Goal: Task Accomplishment & Management: Use online tool/utility

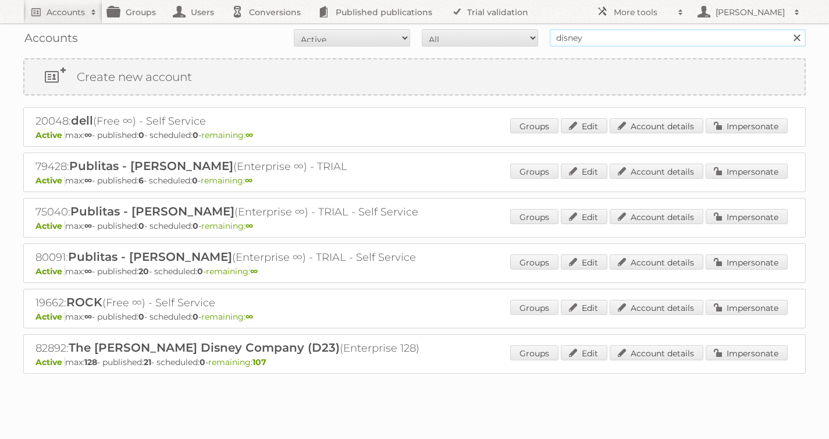
drag, startPoint x: 607, startPoint y: 39, endPoint x: 455, endPoint y: 27, distance: 152.9
click at [475, 32] on form "All Active Expired Pending All Paid Trials Self service disney Search" at bounding box center [414, 37] width 782 height 17
type input "[PERSON_NAME]"
click at [788, 29] on input "Search" at bounding box center [796, 37] width 17 height 17
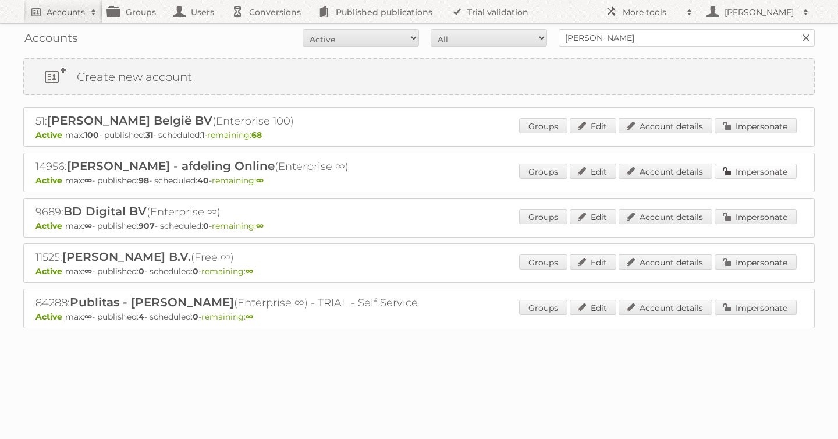
click at [785, 170] on link "Impersonate" at bounding box center [755, 170] width 82 height 15
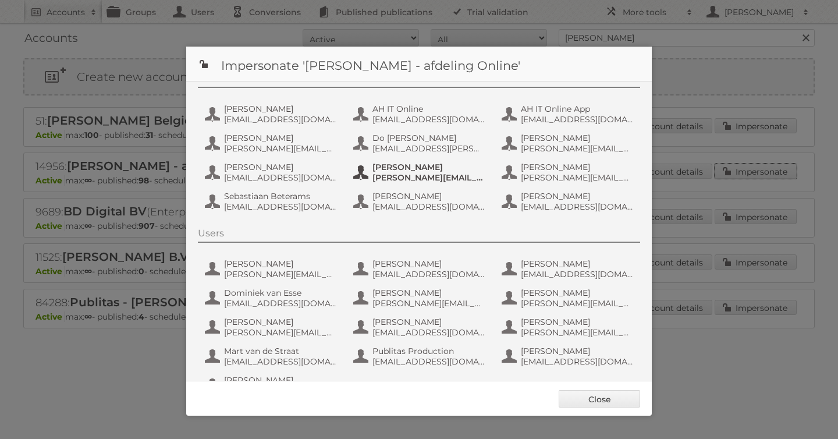
scroll to position [87, 0]
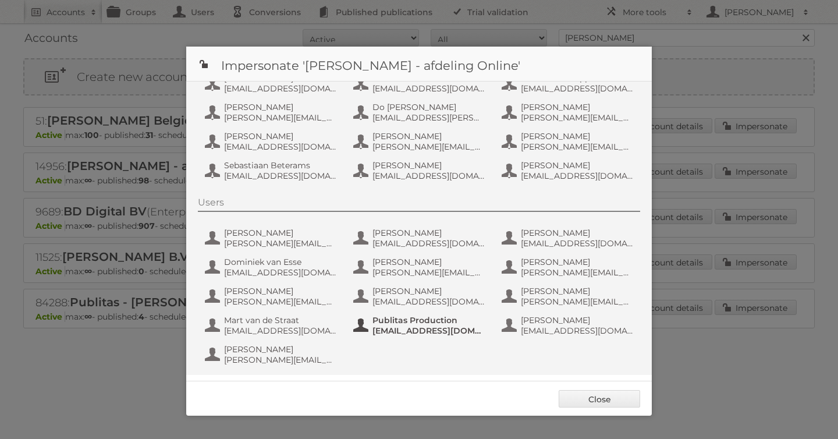
click at [409, 322] on span "Publitas Production" at bounding box center [428, 320] width 113 height 10
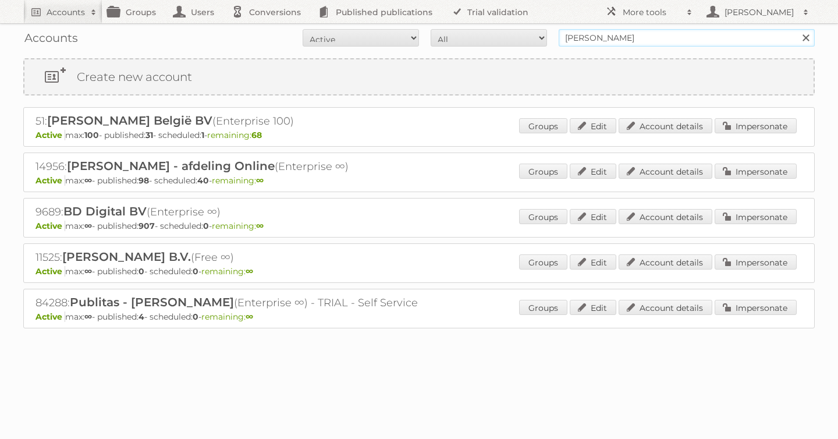
drag, startPoint x: 447, startPoint y: 29, endPoint x: 355, endPoint y: 20, distance: 91.7
click at [415, 27] on div "Accounts All Active Expired Pending All Paid Trials Self service [PERSON_NAME] …" at bounding box center [418, 37] width 791 height 29
type input "alimerka"
click at [796, 29] on input "Search" at bounding box center [804, 37] width 17 height 17
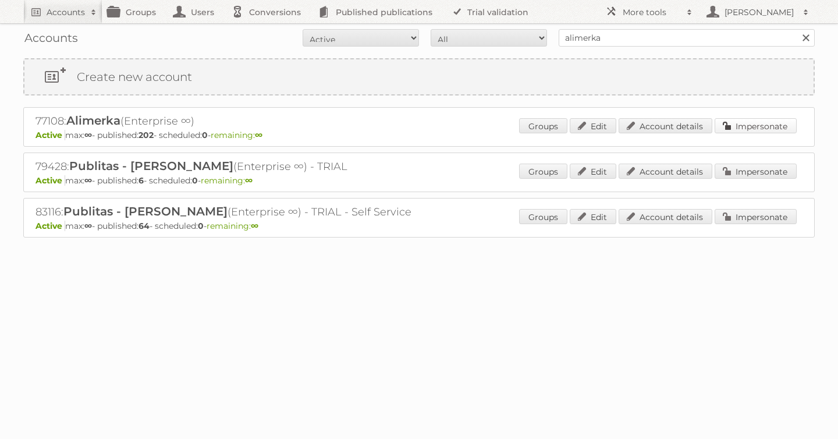
click at [763, 124] on link "Impersonate" at bounding box center [755, 125] width 82 height 15
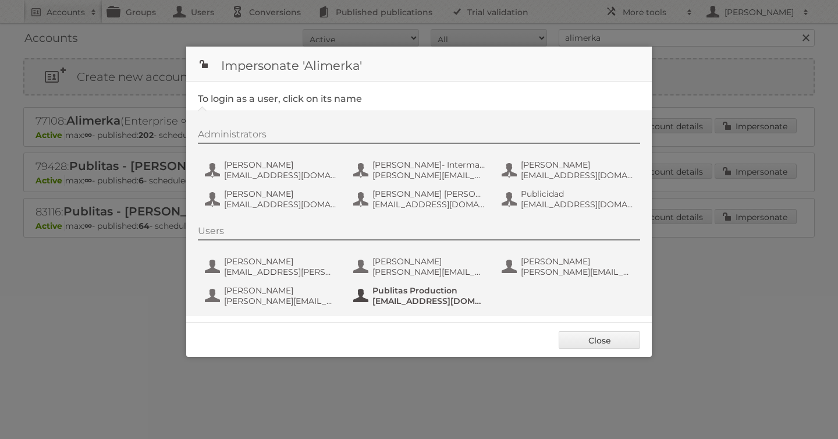
click at [435, 288] on span "Publitas Production" at bounding box center [428, 290] width 113 height 10
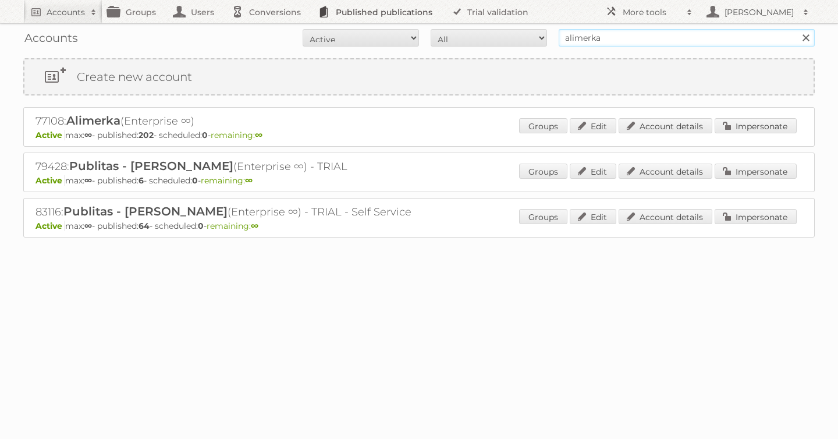
drag, startPoint x: 654, startPoint y: 36, endPoint x: 337, endPoint y: 16, distance: 317.7
click at [357, 16] on body "Accounts Search Advanced Search Create new account Groups Users Conversions Pub…" at bounding box center [419, 219] width 838 height 439
type input "carrefour [GEOGRAPHIC_DATA]"
click at [796, 29] on input "Search" at bounding box center [804, 37] width 17 height 17
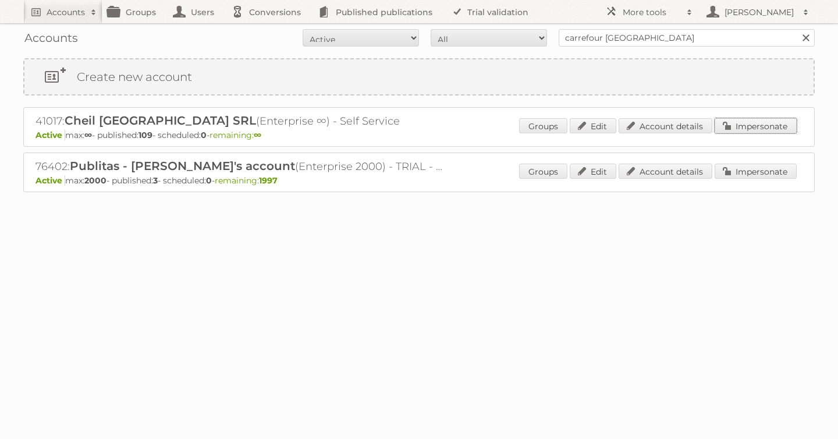
drag, startPoint x: 755, startPoint y: 126, endPoint x: 737, endPoint y: 126, distance: 18.0
click at [755, 126] on link "Impersonate" at bounding box center [755, 125] width 82 height 15
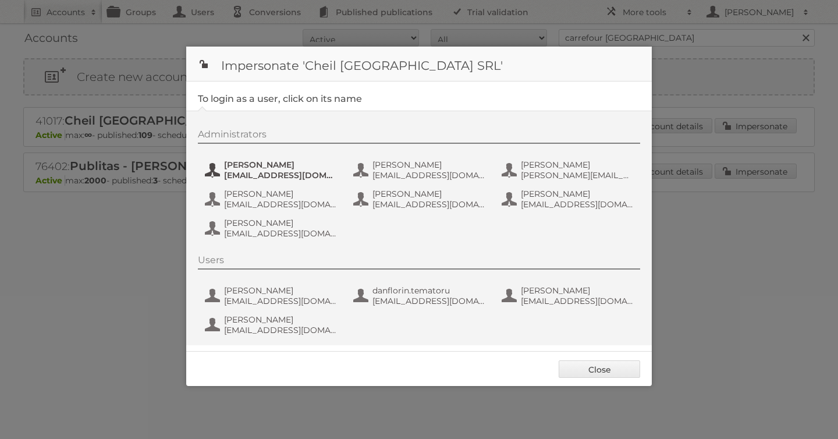
click at [236, 162] on span "Andrea Damian" at bounding box center [280, 164] width 113 height 10
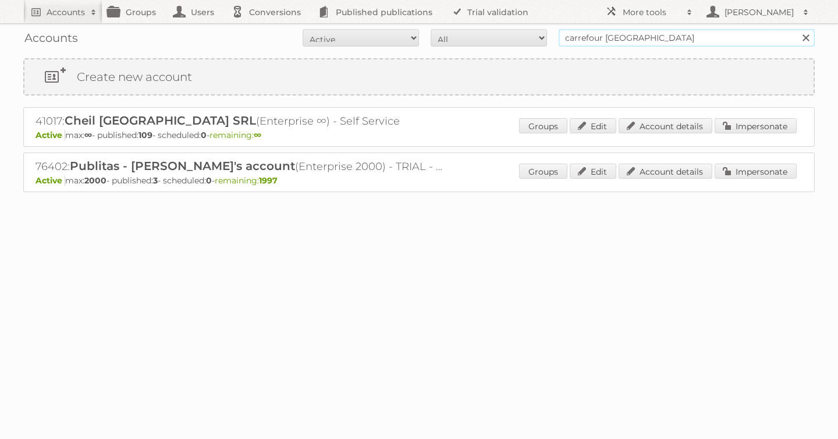
drag, startPoint x: 653, startPoint y: 40, endPoint x: 316, endPoint y: 19, distance: 338.0
click at [413, 28] on div "Accounts All Active Expired Pending All Paid Trials Self service carrefour roma…" at bounding box center [418, 37] width 791 height 29
type input "disney"
click at [796, 29] on input "Search" at bounding box center [804, 37] width 17 height 17
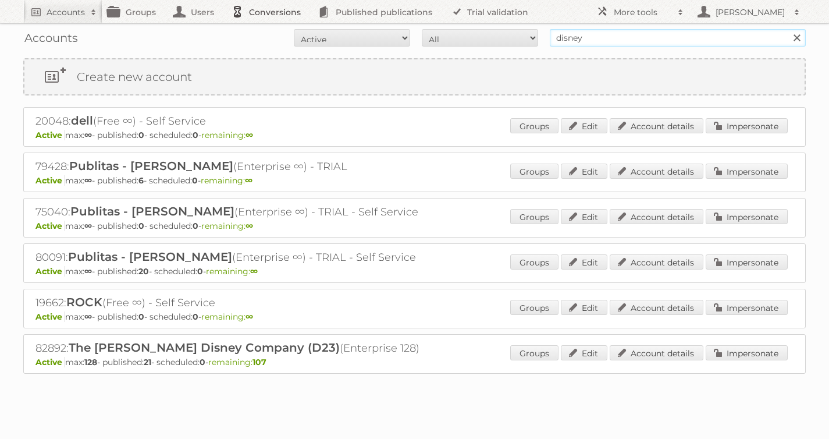
click at [336, 16] on body "Accounts Search Advanced Search Create new account Groups Users Conversions Pub…" at bounding box center [414, 219] width 829 height 439
type input "[PERSON_NAME]"
click at [788, 29] on input "Search" at bounding box center [796, 37] width 17 height 17
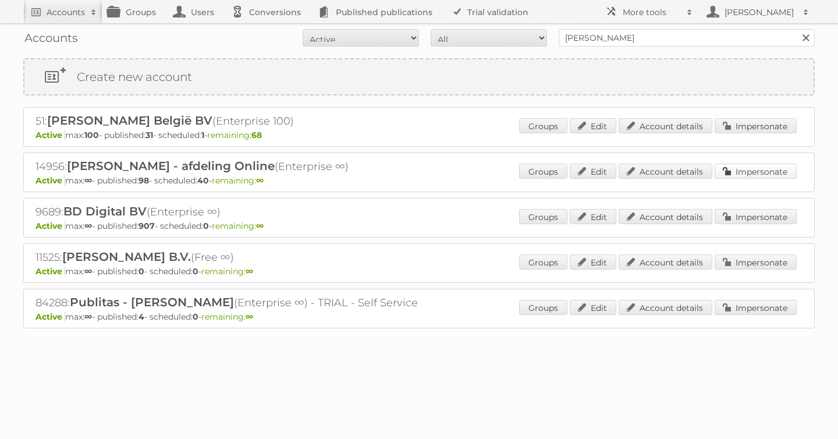
click at [757, 168] on link "Impersonate" at bounding box center [755, 170] width 82 height 15
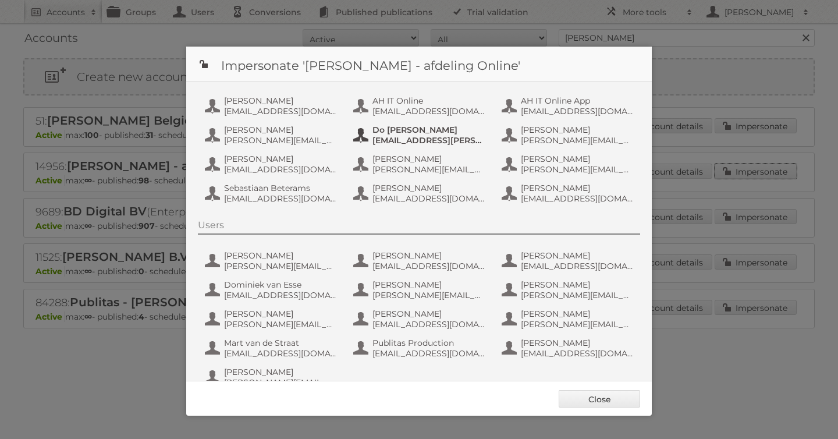
scroll to position [87, 0]
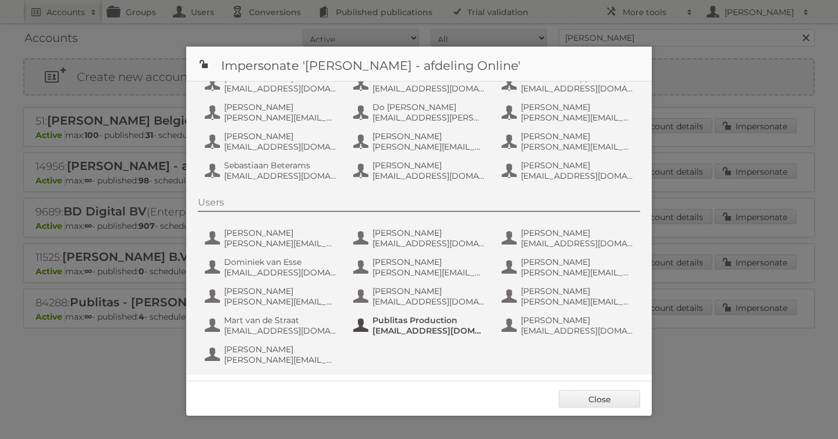
click at [411, 328] on span "fs+ah@publitas.com" at bounding box center [428, 330] width 113 height 10
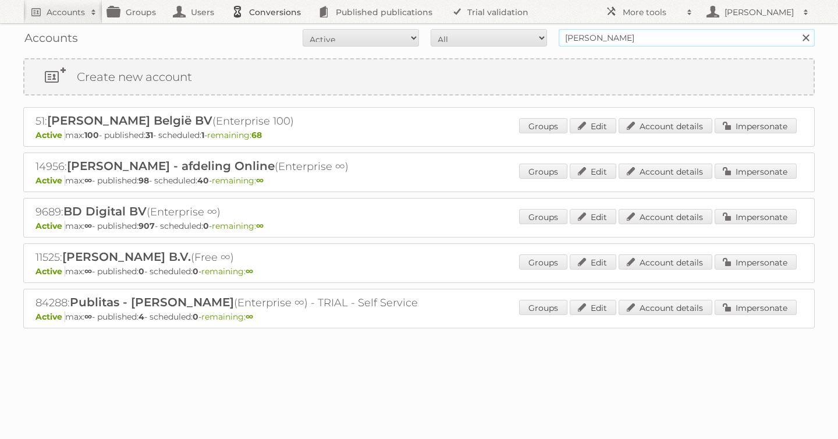
drag, startPoint x: 538, startPoint y: 30, endPoint x: 286, endPoint y: 6, distance: 253.0
click at [337, 11] on body "Accounts Search Advanced Search Create new account Groups Users Conversions Pub…" at bounding box center [419, 219] width 838 height 439
type input "lidl be"
click at [796, 29] on input "Search" at bounding box center [804, 37] width 17 height 17
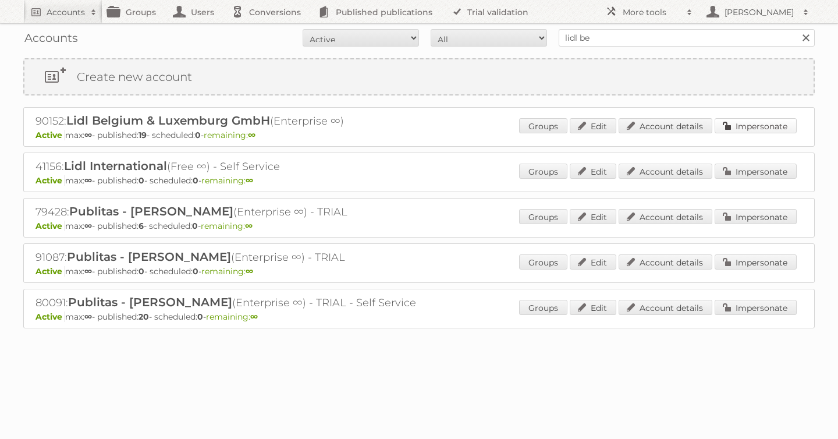
click at [787, 129] on link "Impersonate" at bounding box center [755, 125] width 82 height 15
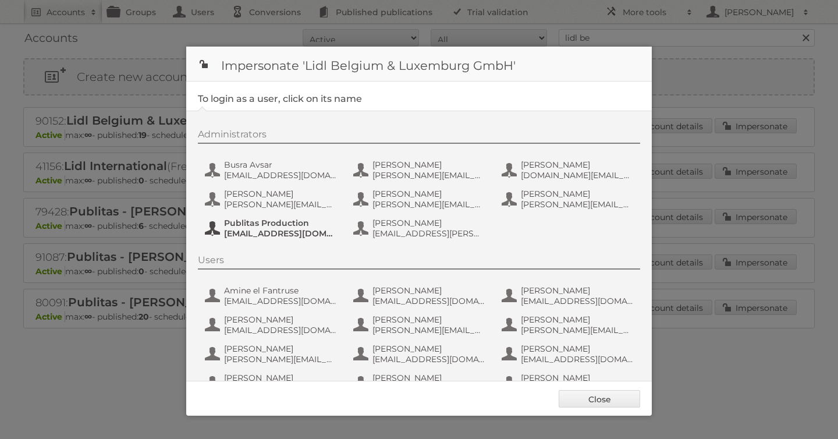
click at [287, 222] on span "Publitas Production" at bounding box center [280, 223] width 113 height 10
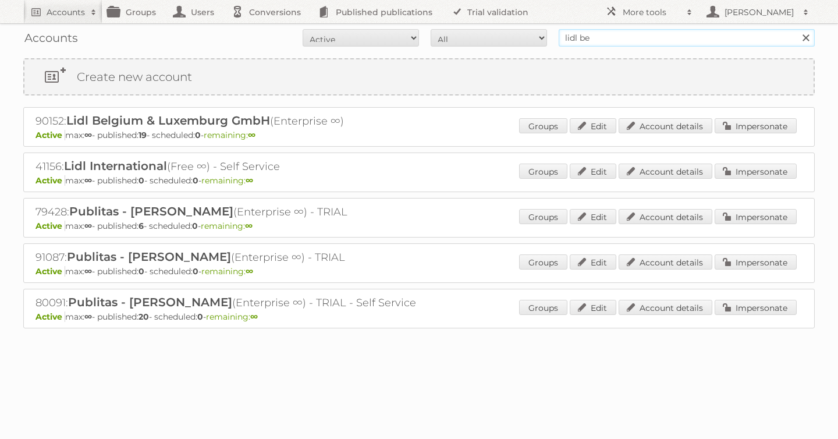
drag, startPoint x: 602, startPoint y: 43, endPoint x: 454, endPoint y: 31, distance: 148.8
click at [478, 33] on form "All Active Expired Pending All Paid Trials Self service lidl be Search" at bounding box center [418, 37] width 791 height 17
type input "albert heijn"
click at [796, 29] on input "Search" at bounding box center [804, 37] width 17 height 17
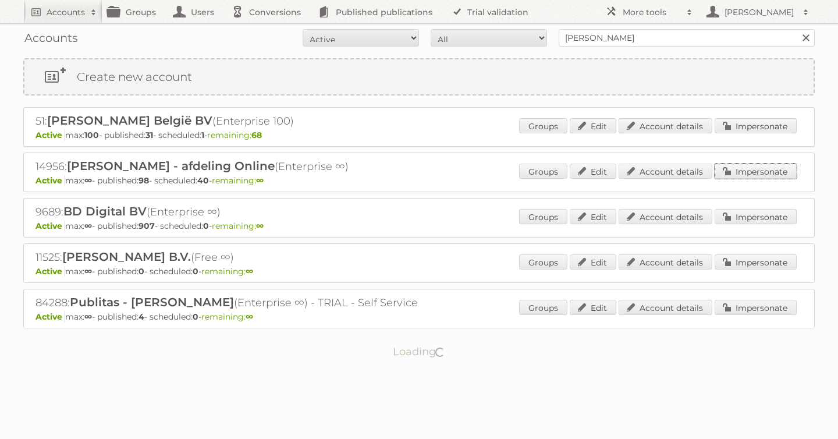
drag, startPoint x: 771, startPoint y: 173, endPoint x: 759, endPoint y: 173, distance: 12.2
click at [771, 173] on link "Impersonate" at bounding box center [755, 170] width 82 height 15
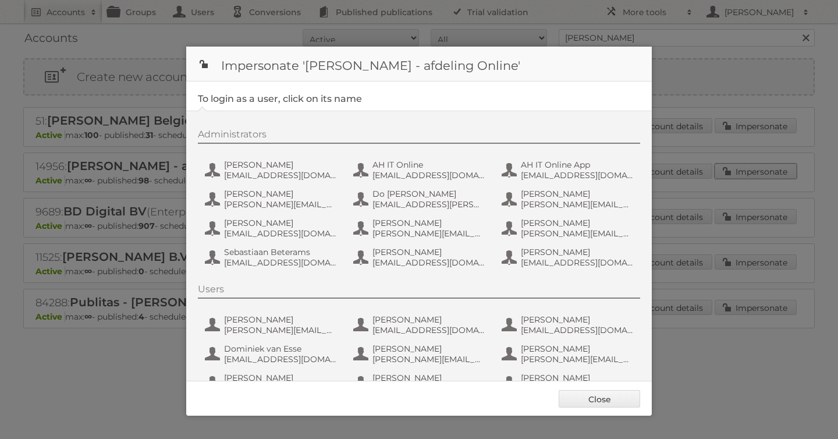
scroll to position [87, 0]
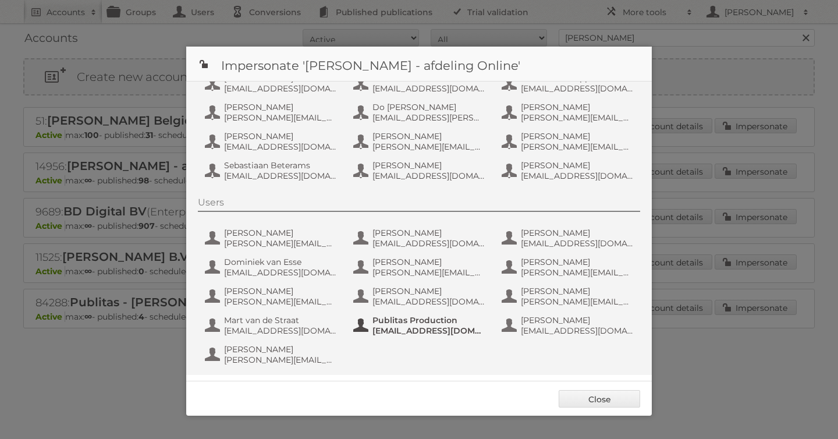
click at [410, 328] on span "fs+ah@publitas.com" at bounding box center [428, 330] width 113 height 10
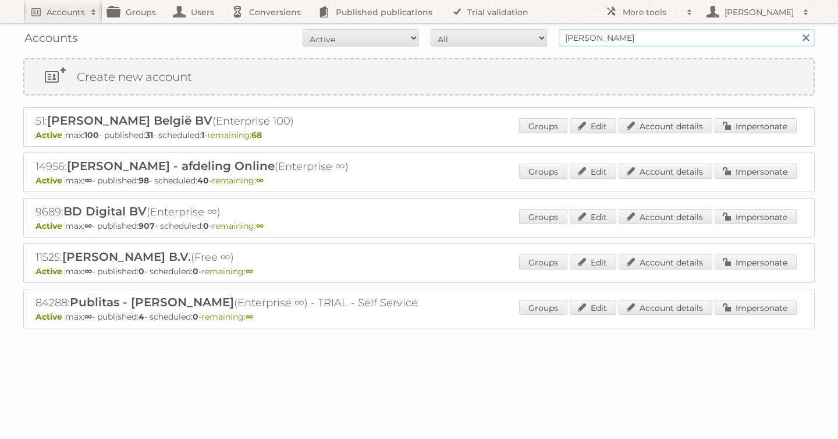
drag, startPoint x: 458, startPoint y: 27, endPoint x: 447, endPoint y: 27, distance: 10.5
click at [450, 27] on div "Accounts All Active Expired Pending All Paid Trials Self service albert heijn S…" at bounding box center [418, 37] width 791 height 29
type input "carrefour [GEOGRAPHIC_DATA]"
click at [796, 29] on input "Search" at bounding box center [804, 37] width 17 height 17
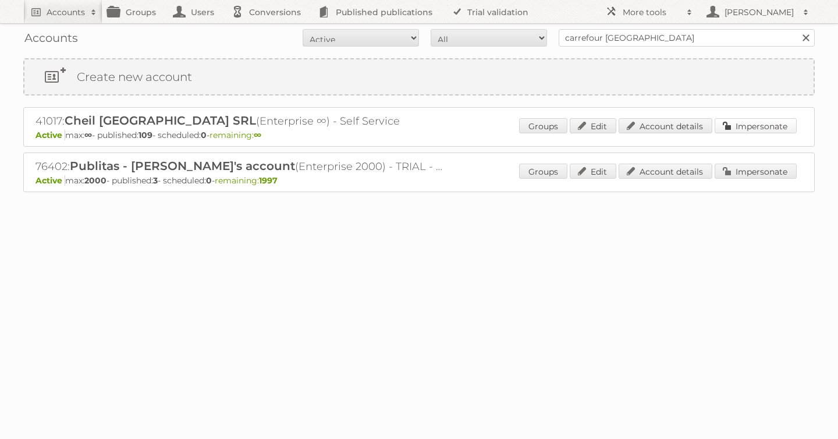
click at [770, 126] on link "Impersonate" at bounding box center [755, 125] width 82 height 15
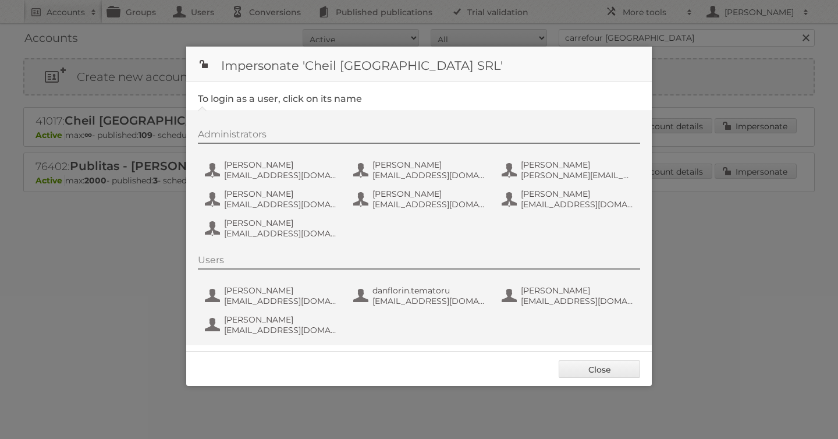
click at [104, 183] on div at bounding box center [419, 219] width 838 height 439
click at [599, 364] on link "Close" at bounding box center [598, 368] width 81 height 17
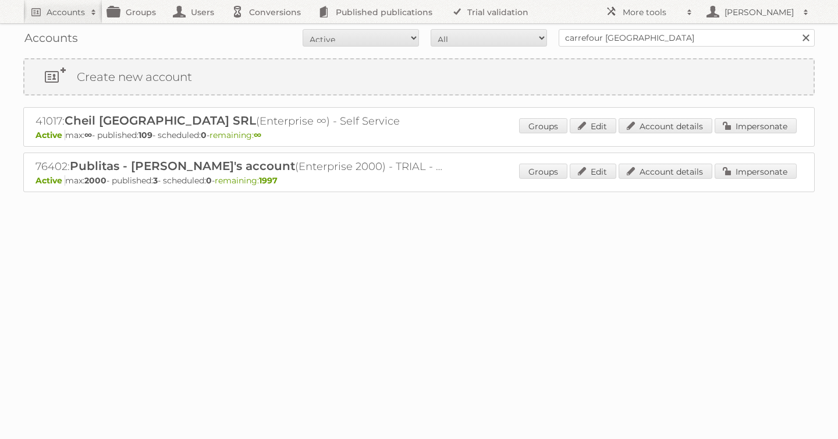
drag, startPoint x: 34, startPoint y: 119, endPoint x: 182, endPoint y: 121, distance: 147.8
click at [181, 121] on div "41017: Cheil Romania SRL (Enterprise ∞) - Self Service Active max: ∞ - publishe…" at bounding box center [418, 127] width 791 height 40
copy h2 "41017: Cheil Romania SRL"
click at [761, 127] on link "Impersonate" at bounding box center [755, 125] width 82 height 15
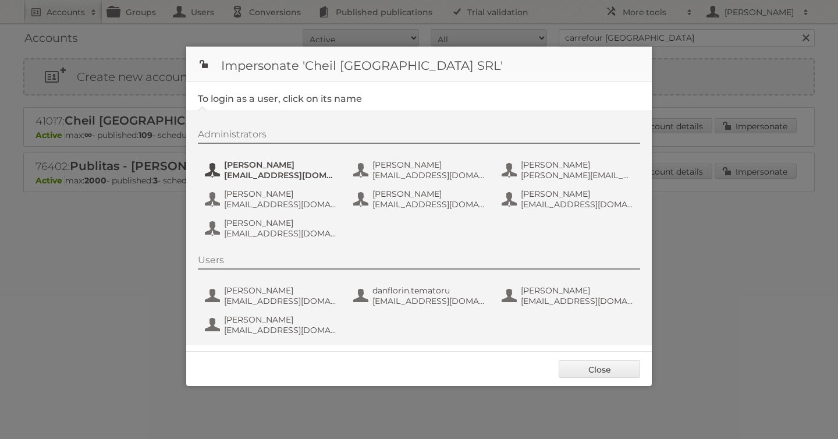
click at [232, 175] on span "andrea_damian@supeco.ro" at bounding box center [280, 175] width 113 height 10
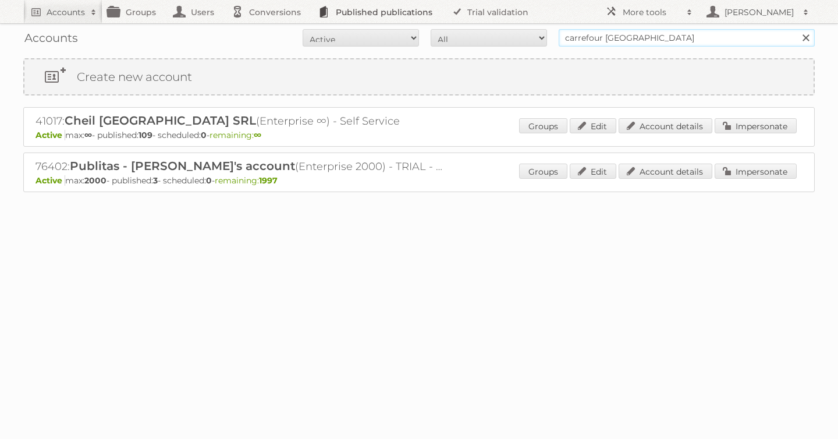
drag, startPoint x: 657, startPoint y: 38, endPoint x: 362, endPoint y: 19, distance: 296.1
click at [397, 22] on body "Accounts Search Advanced Search Create new account Groups Users Conversions Pub…" at bounding box center [419, 219] width 838 height 439
type input "[PERSON_NAME]"
click at [796, 29] on input "Search" at bounding box center [804, 37] width 17 height 17
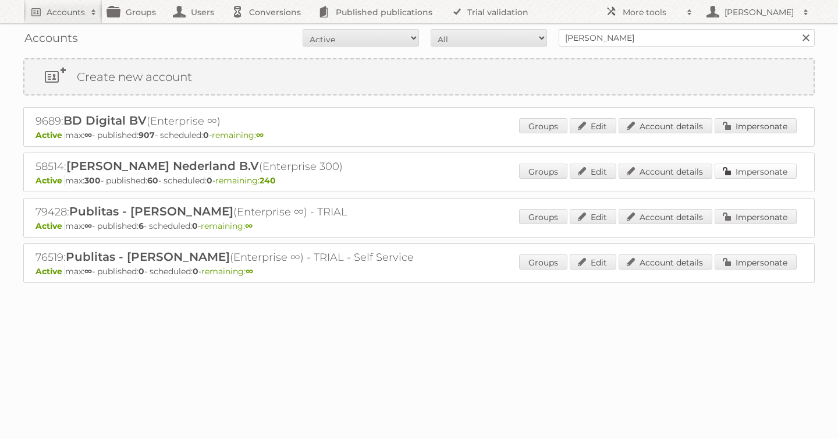
click at [760, 170] on link "Impersonate" at bounding box center [755, 170] width 82 height 15
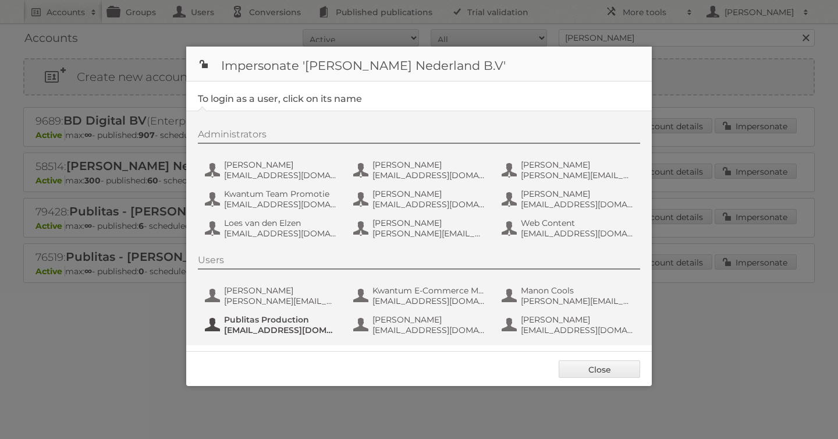
click at [275, 328] on span "[EMAIL_ADDRESS][DOMAIN_NAME]" at bounding box center [280, 330] width 113 height 10
